Goal: Check status: Check status

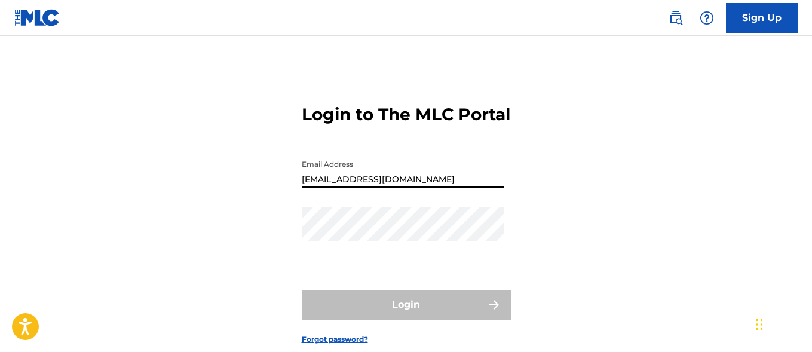
type input "[EMAIL_ADDRESS][DOMAIN_NAME]"
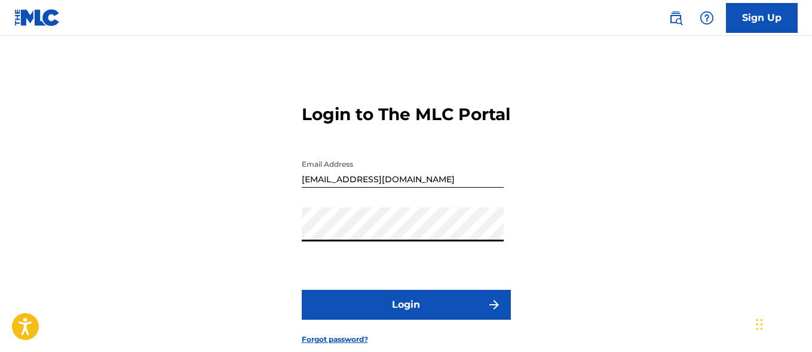
click at [406, 320] on button "Login" at bounding box center [406, 305] width 209 height 30
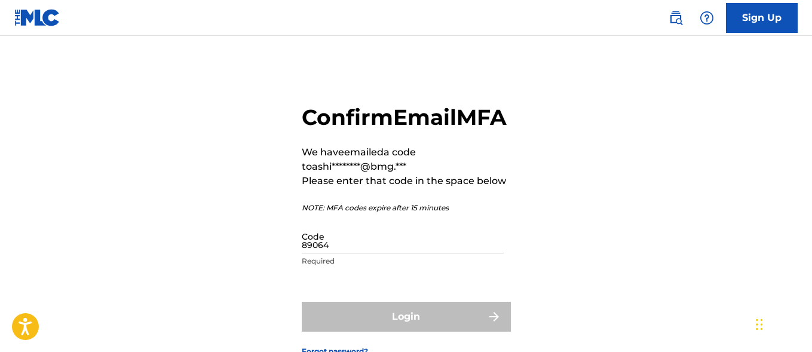
type input "890649"
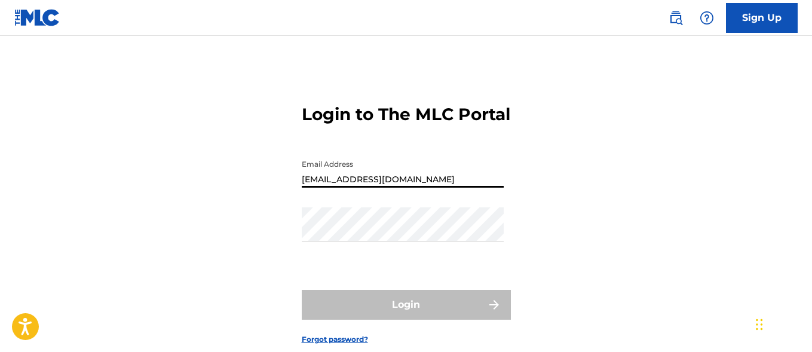
type input "[EMAIL_ADDRESS][DOMAIN_NAME]"
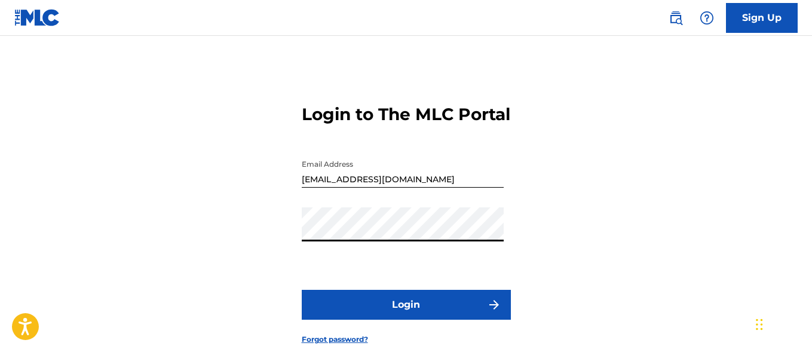
click at [406, 320] on button "Login" at bounding box center [406, 305] width 209 height 30
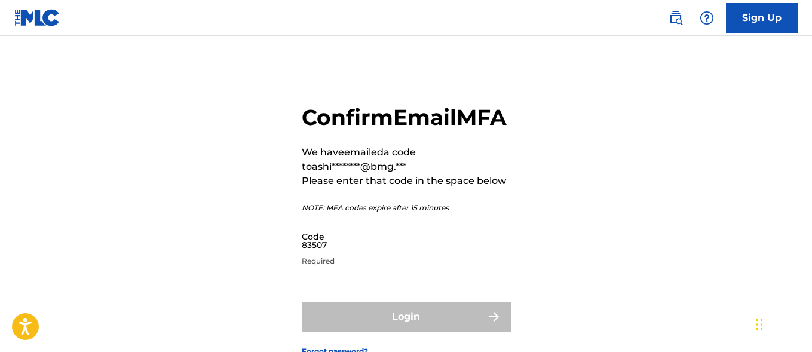
type input "835074"
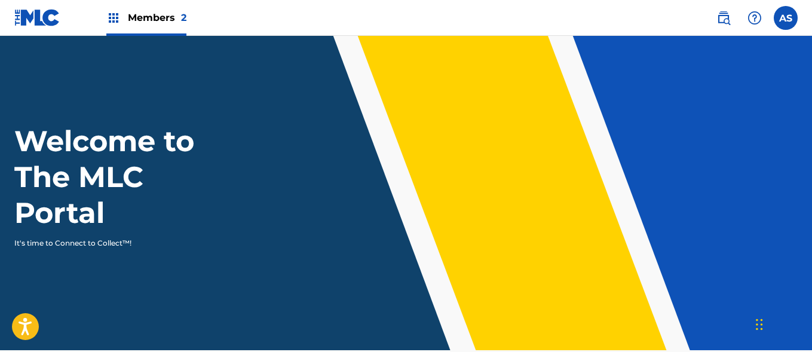
click at [114, 18] on img at bounding box center [113, 18] width 14 height 14
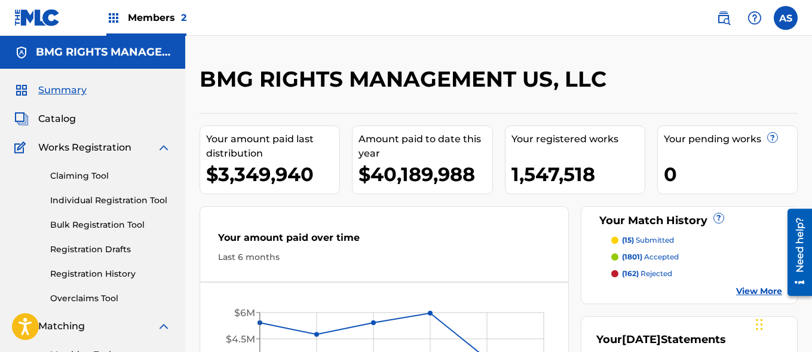
scroll to position [259, 0]
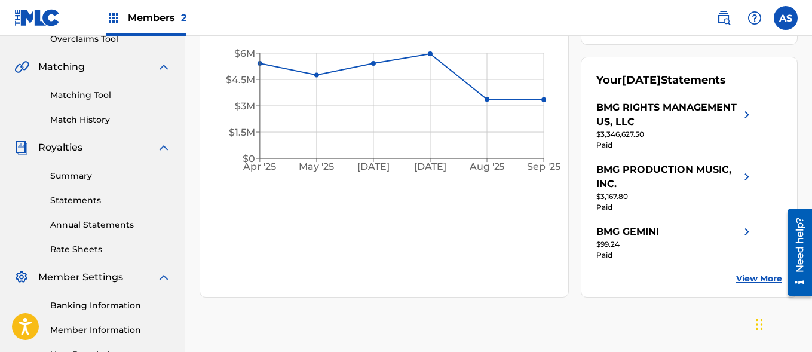
click at [111, 176] on link "Summary" at bounding box center [110, 176] width 121 height 13
